Goal: Find specific page/section: Find specific page/section

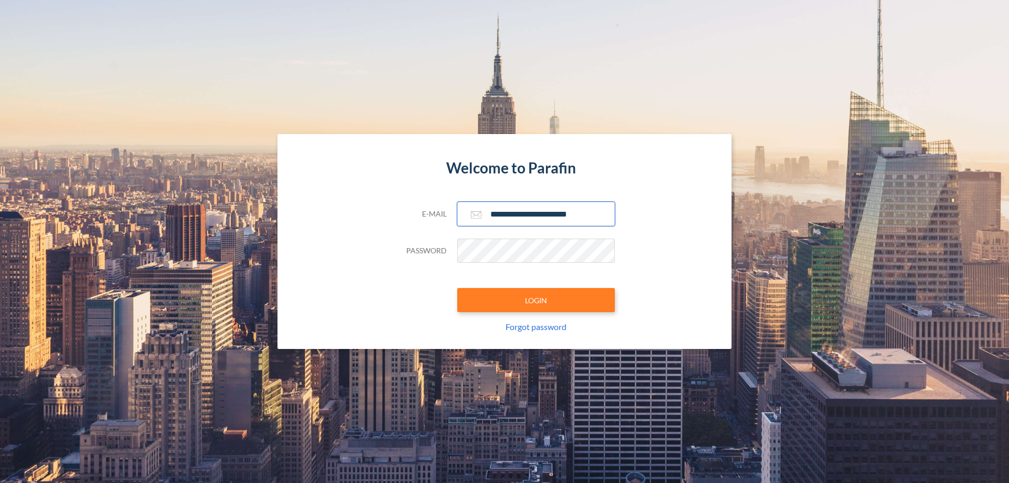
type input "**********"
click at [536, 300] on button "LOGIN" at bounding box center [536, 300] width 158 height 24
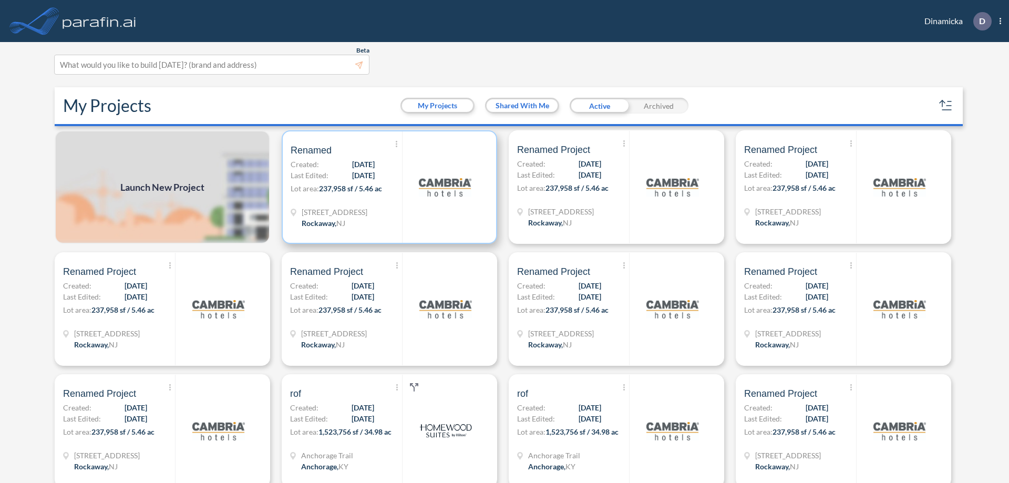
scroll to position [3, 0]
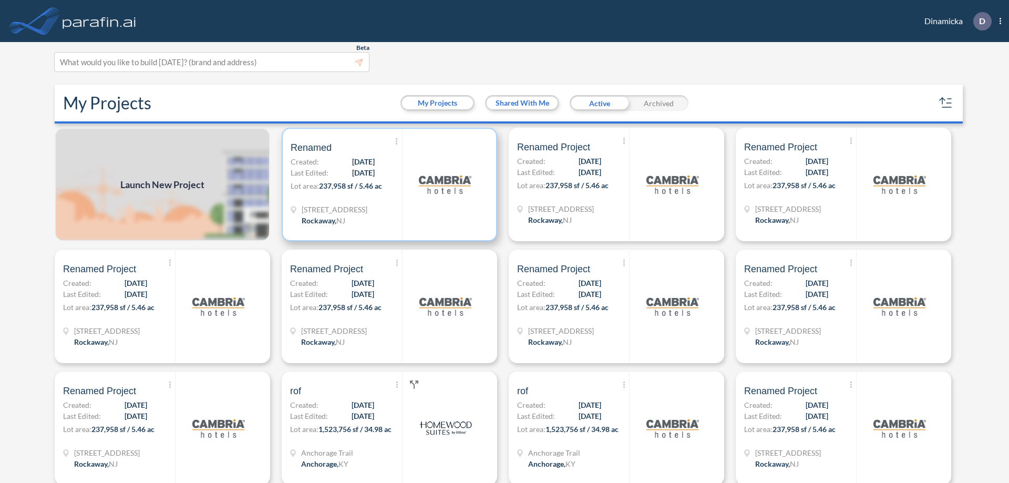
click at [387, 184] on p "Lot area: 237,958 sf / 5.46 ac" at bounding box center [346, 187] width 111 height 15
